Goal: Transaction & Acquisition: Subscribe to service/newsletter

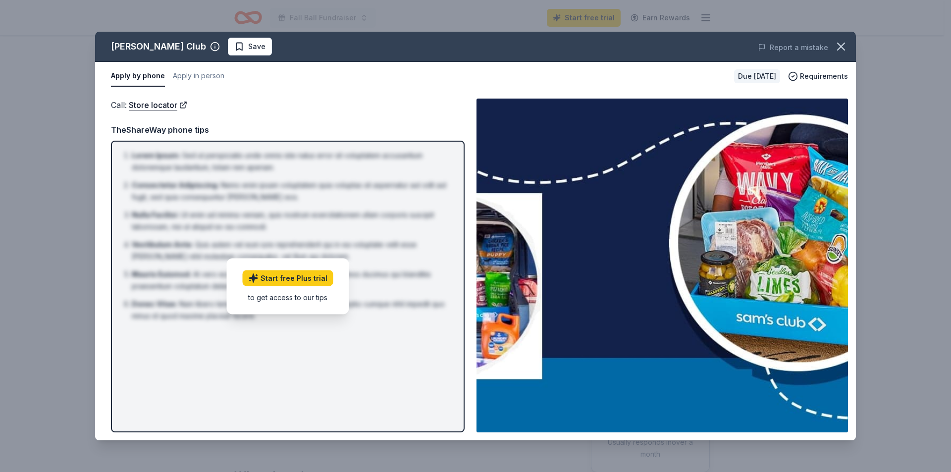
scroll to position [99, 0]
click at [132, 79] on button "Apply by phone" at bounding box center [138, 76] width 54 height 21
click at [200, 74] on button "Apply in person" at bounding box center [199, 76] width 52 height 21
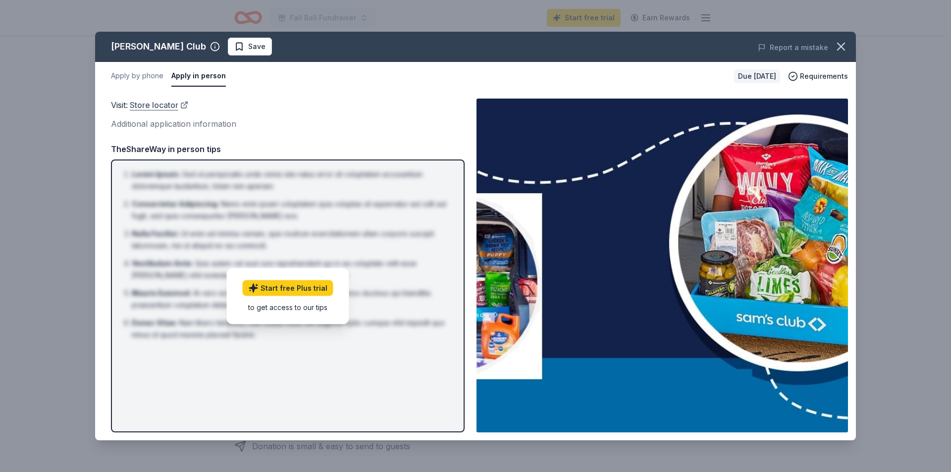
click at [154, 108] on link "Store locator" at bounding box center [159, 105] width 58 height 13
click at [205, 75] on button "Apply in person" at bounding box center [198, 76] width 55 height 21
click at [248, 46] on span "Save" at bounding box center [256, 47] width 17 height 12
click at [292, 290] on link "Start free Plus trial" at bounding box center [288, 288] width 91 height 16
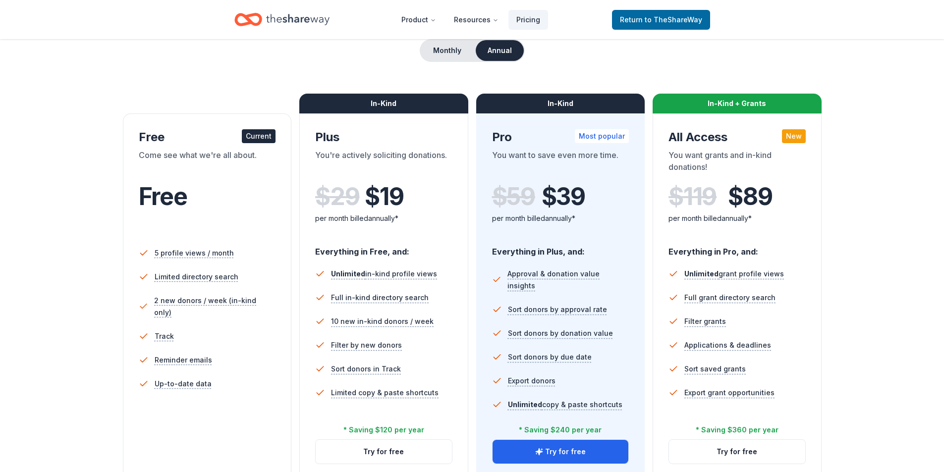
scroll to position [149, 0]
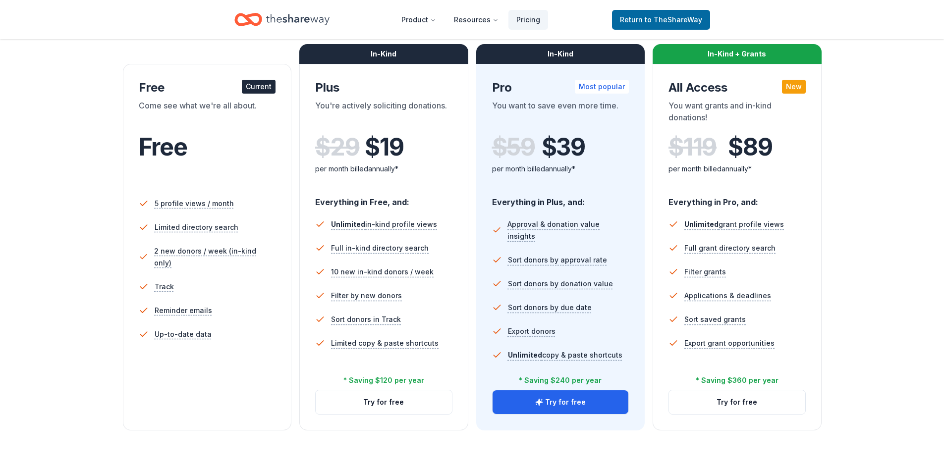
click at [214, 78] on div "Free Current Come see what we're all about. Free 5 profile views / month Limite…" at bounding box center [207, 247] width 169 height 367
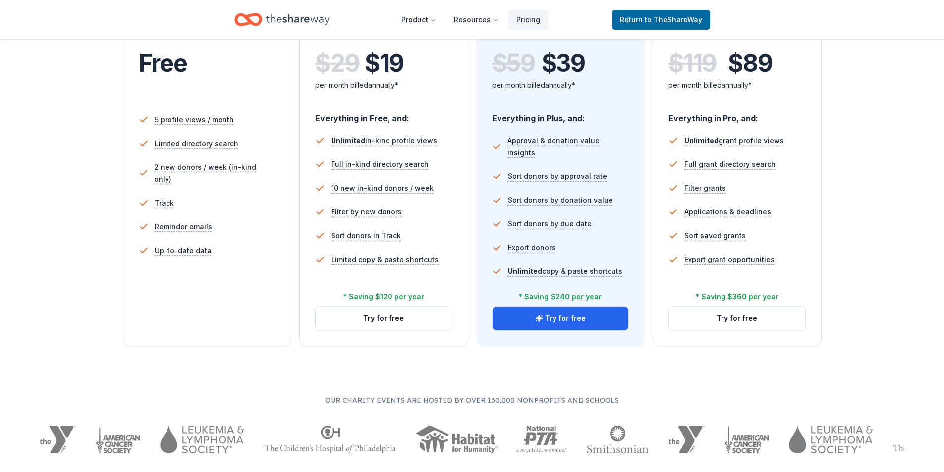
scroll to position [0, 0]
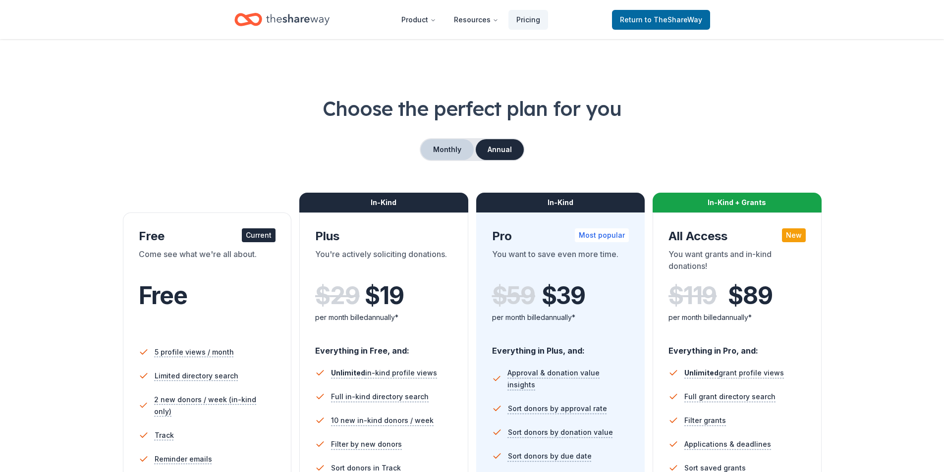
click at [434, 146] on button "Monthly" at bounding box center [447, 149] width 53 height 21
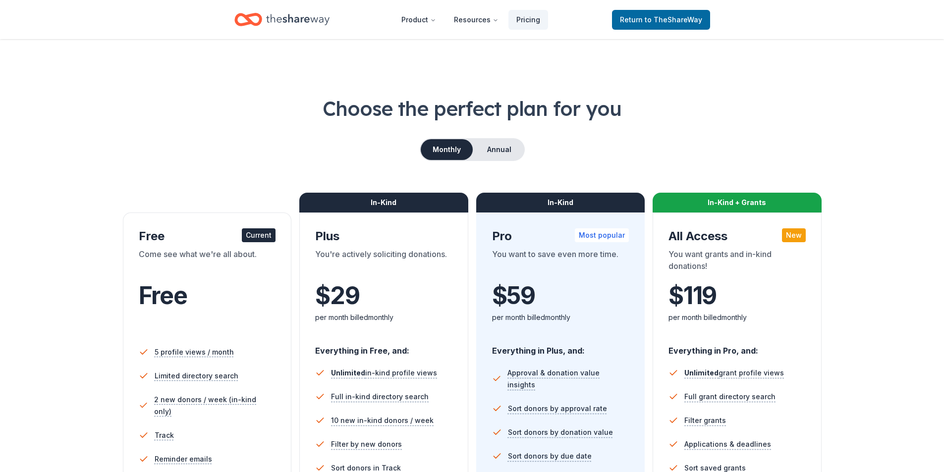
click at [220, 272] on div "Come see what we're all about." at bounding box center [207, 262] width 137 height 28
click at [690, 18] on span "to TheShareWay" at bounding box center [673, 19] width 57 height 8
